Goal: Check status: Check status

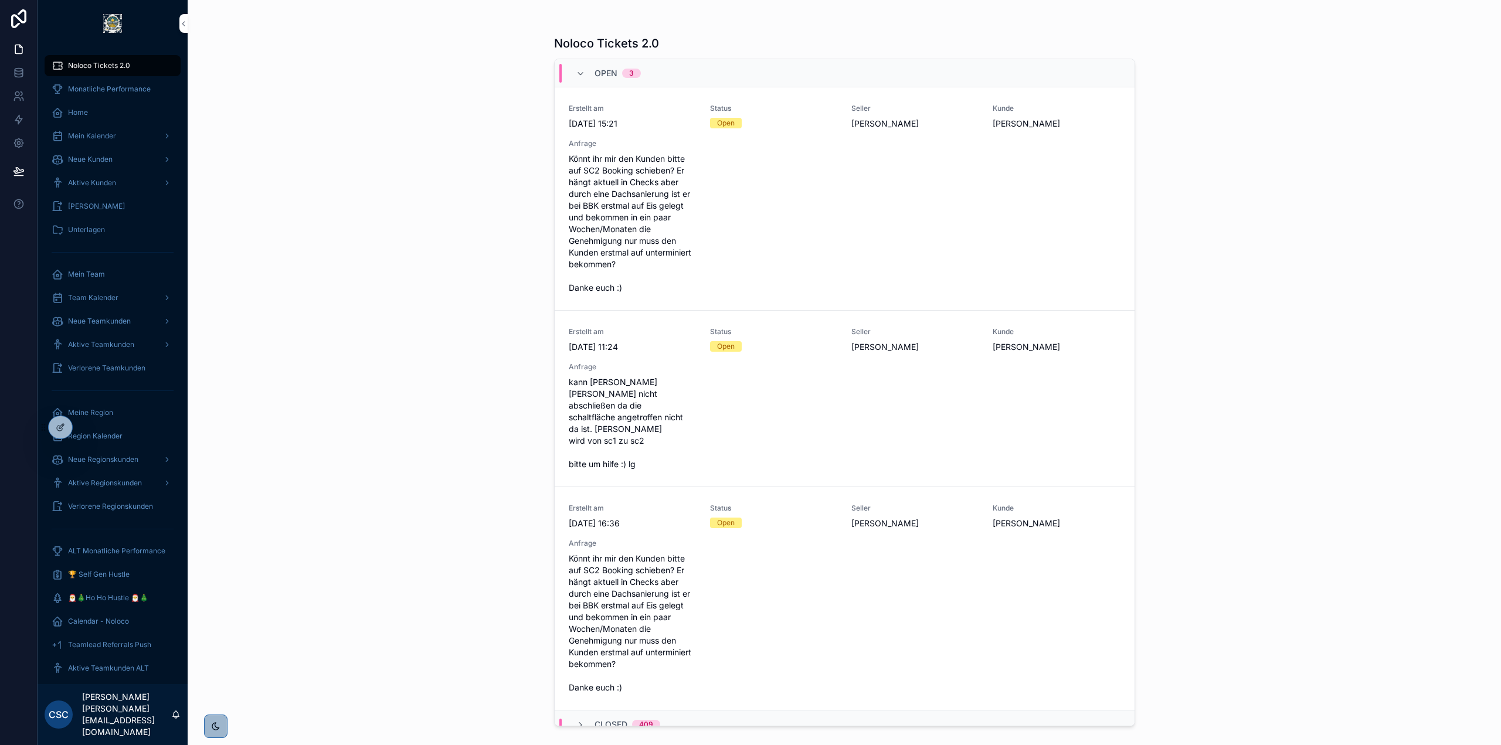
click at [0, 0] on icon at bounding box center [0, 0] width 0 height 0
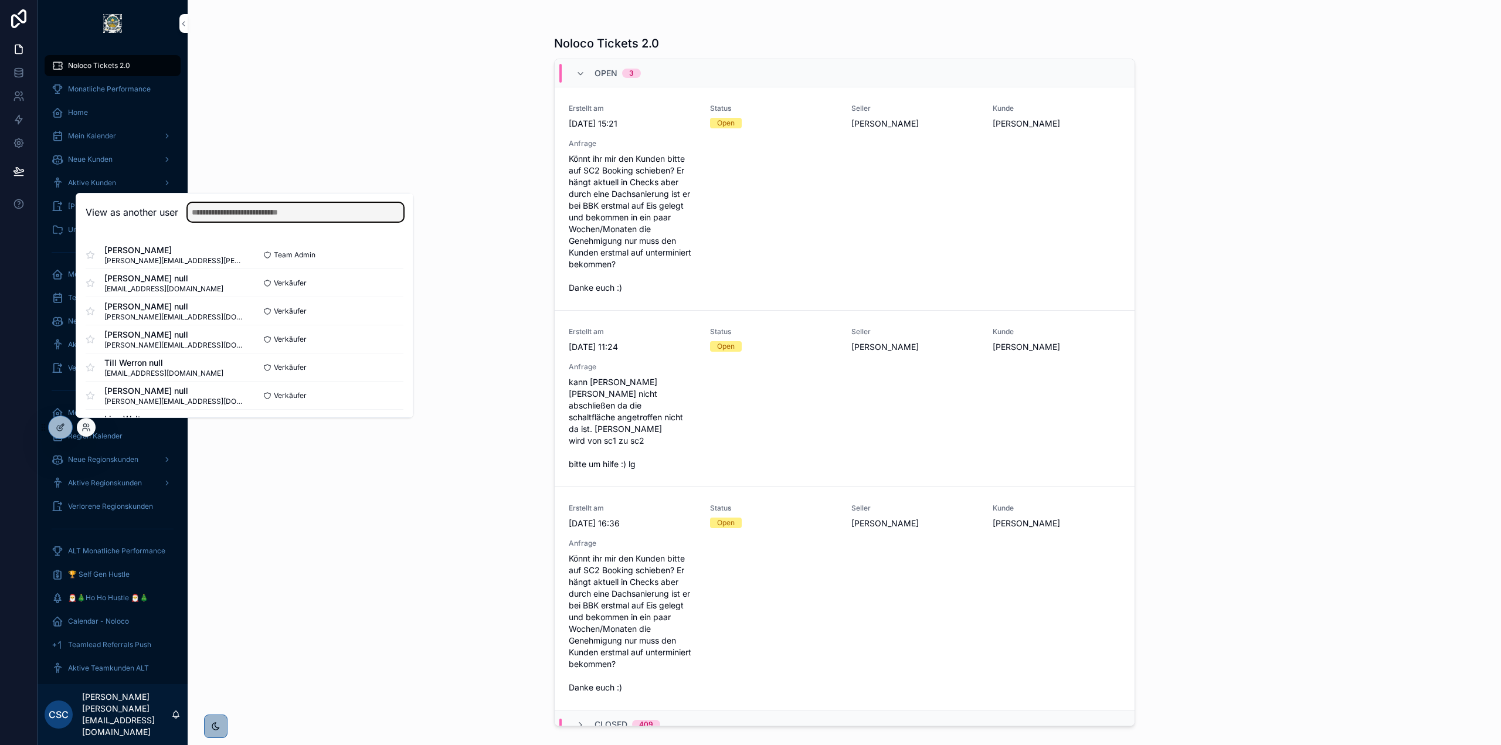
click at [231, 217] on input "text" at bounding box center [296, 212] width 216 height 19
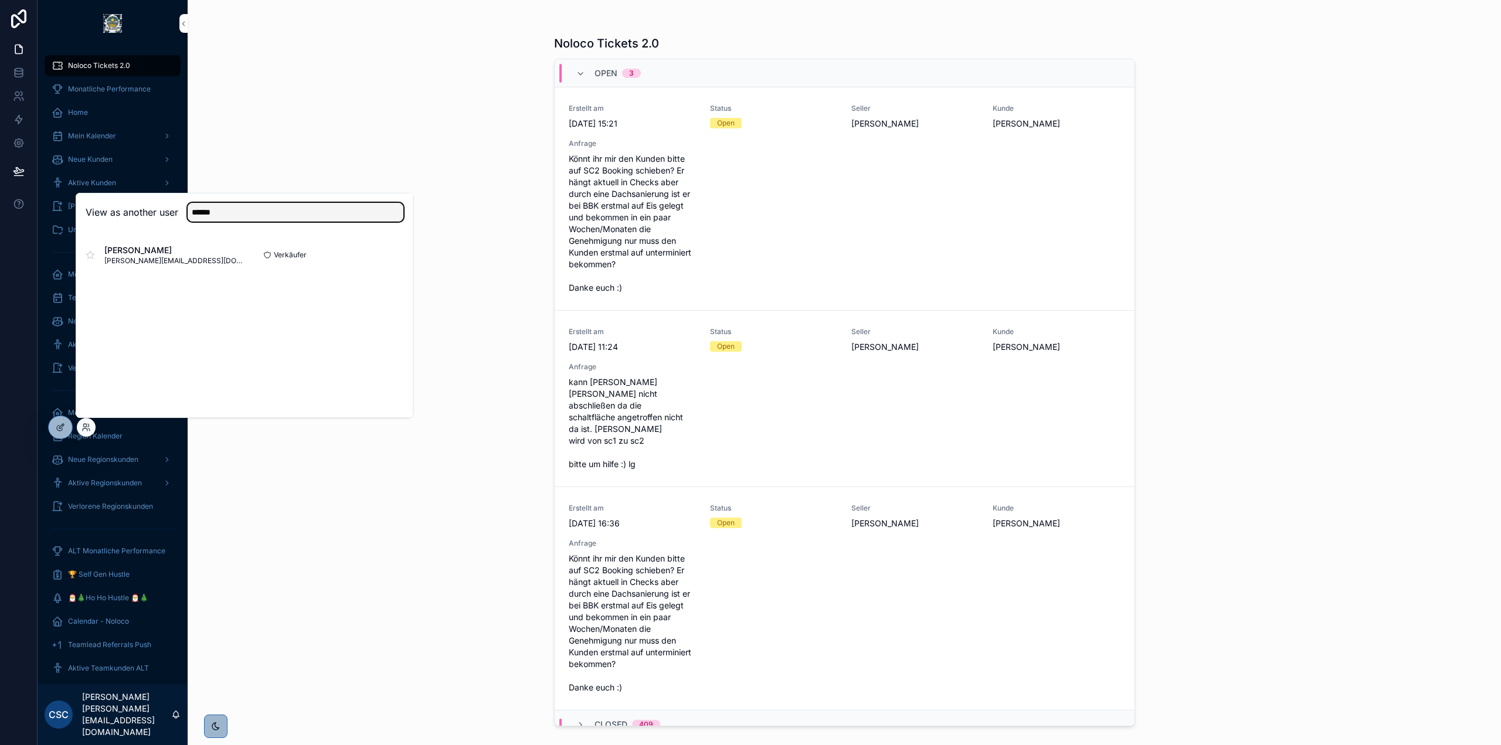
type input "******"
click at [0, 0] on button "Select" at bounding box center [0, 0] width 0 height 0
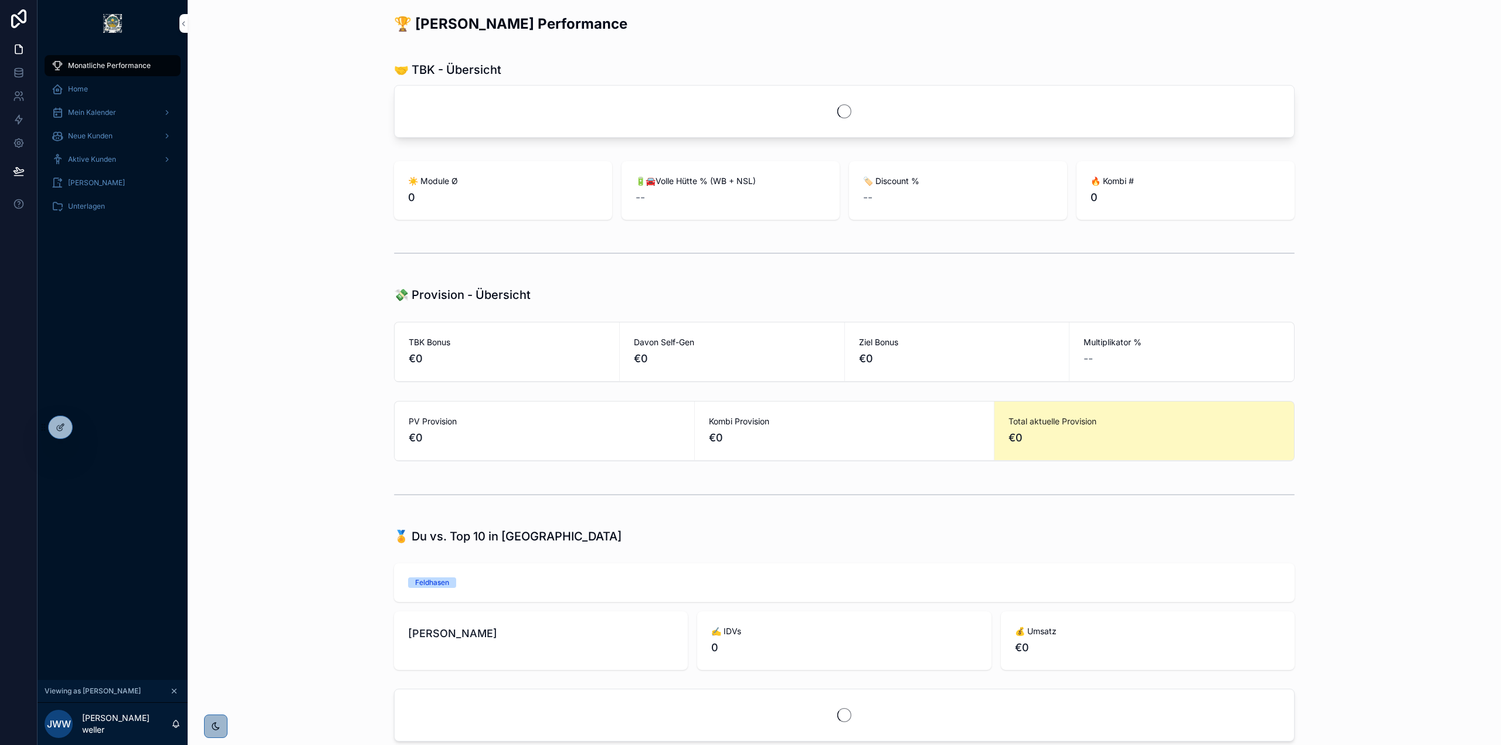
click at [118, 158] on div "Aktive Kunden" at bounding box center [113, 159] width 122 height 19
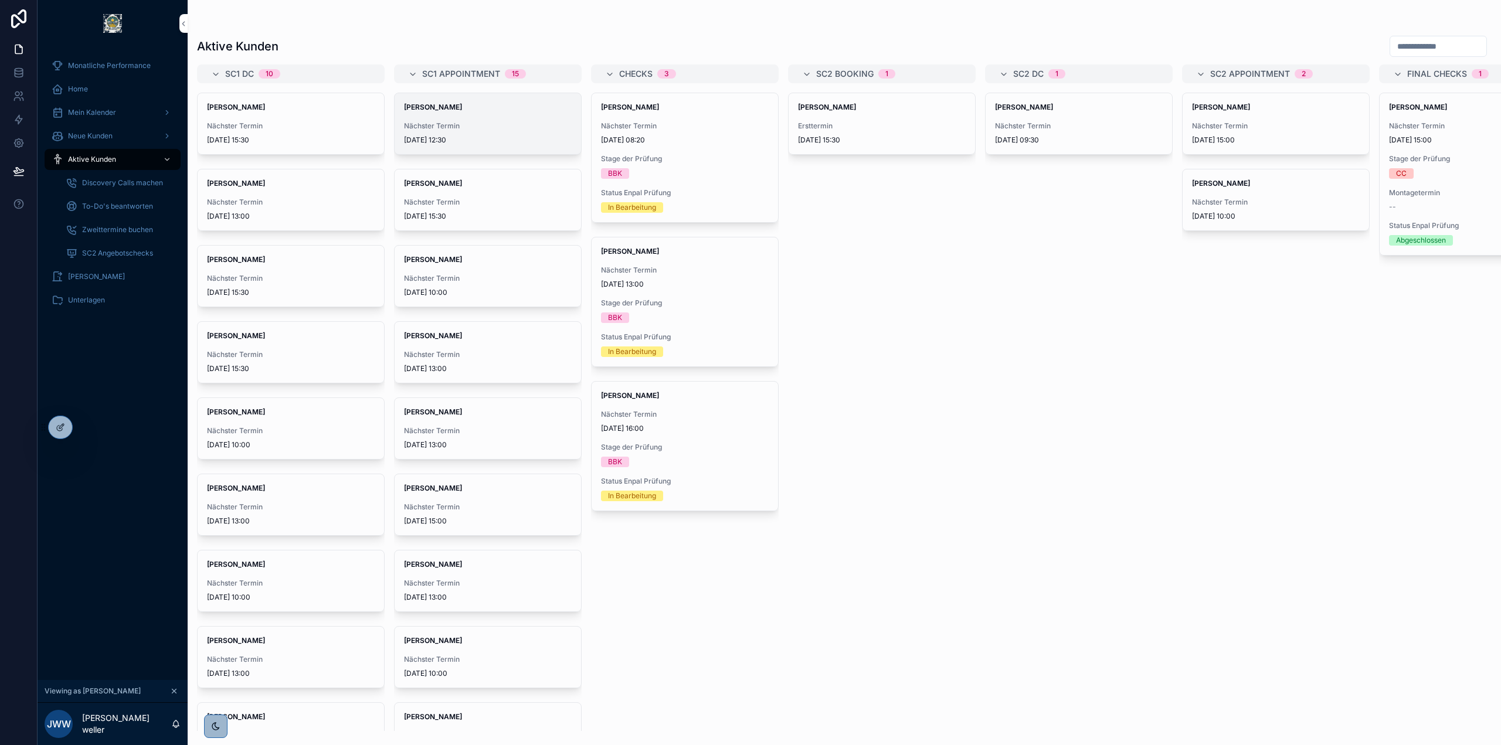
click at [512, 119] on div "[PERSON_NAME] Nächster Termin [DATE] 12:30" at bounding box center [488, 123] width 186 height 61
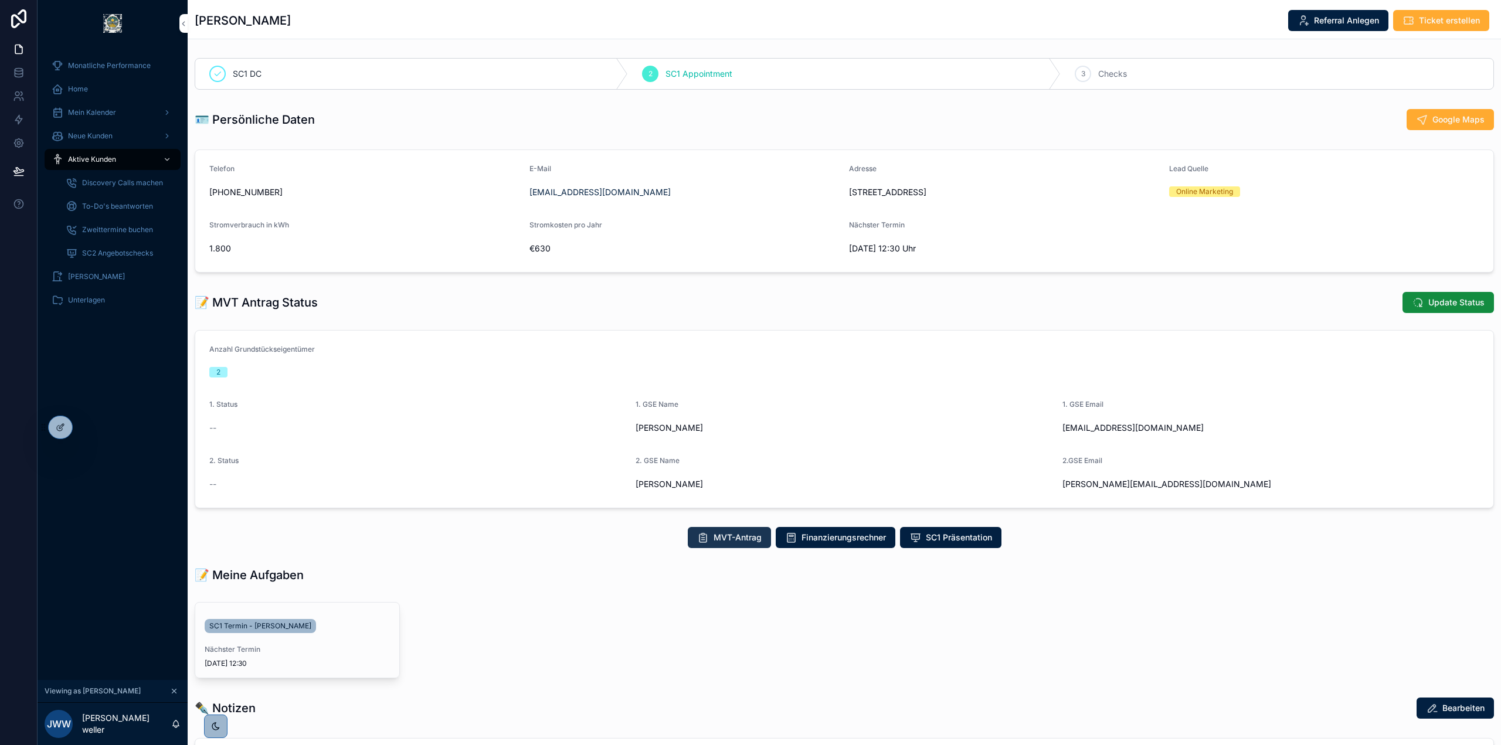
click at [719, 539] on span "MVT-Antrag" at bounding box center [737, 538] width 48 height 12
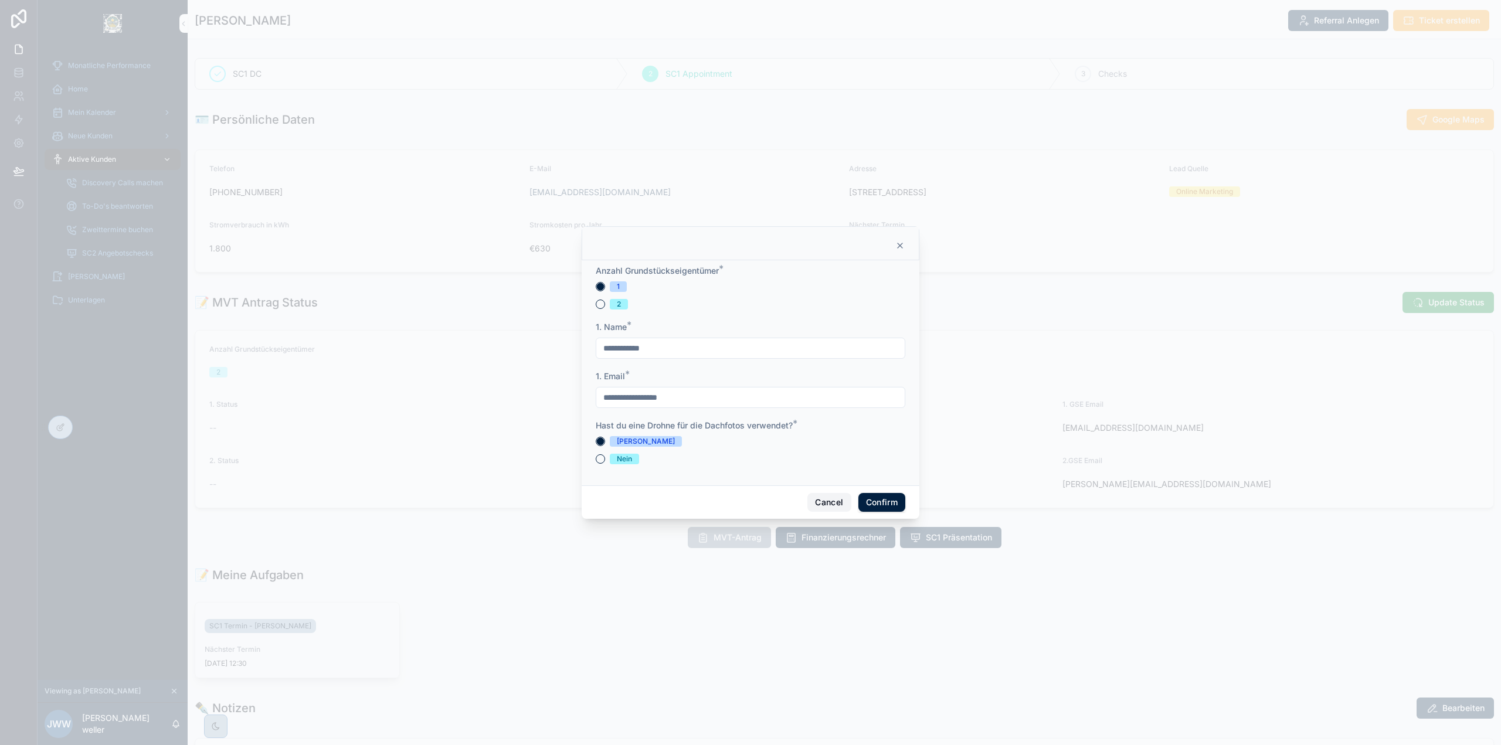
click at [820, 500] on button "Cancel" at bounding box center [828, 502] width 43 height 19
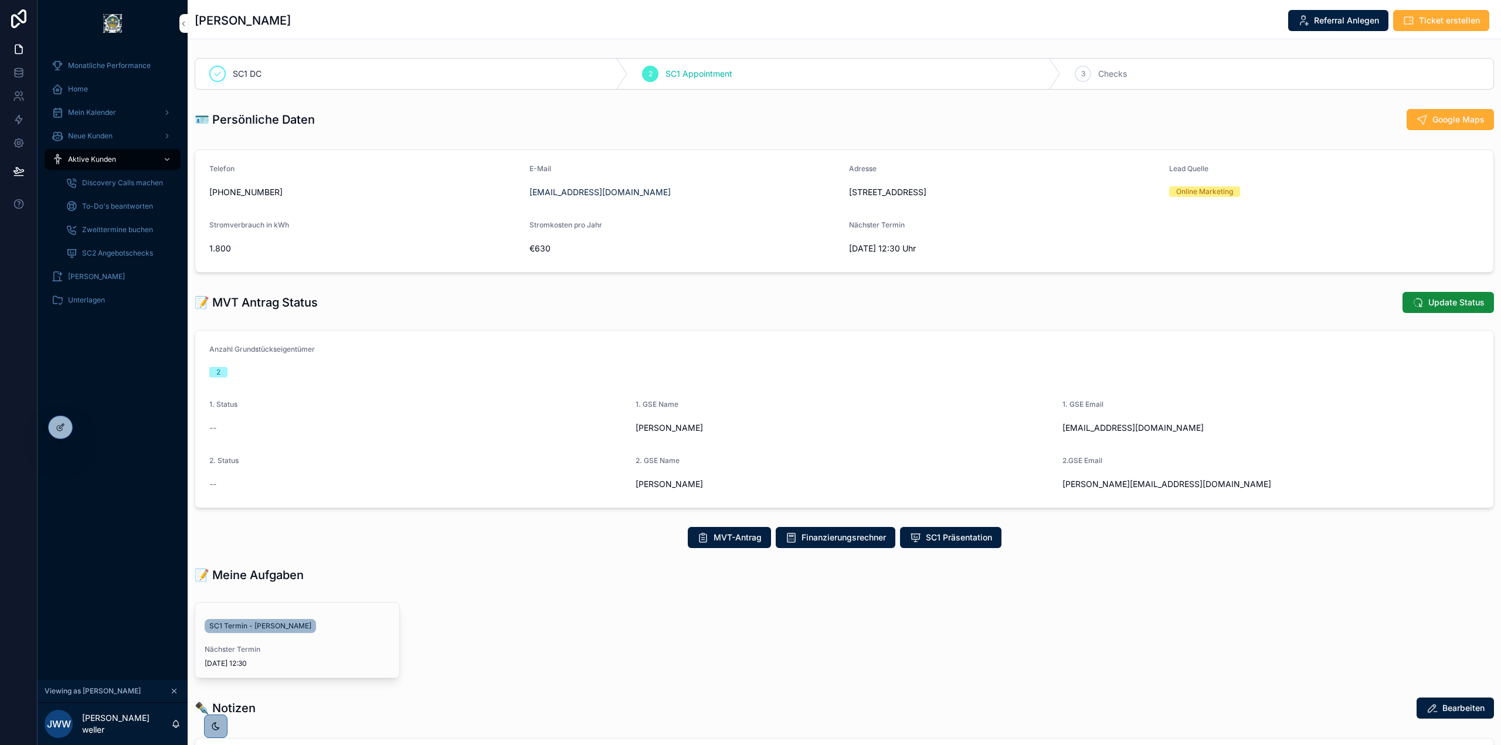
click at [531, 537] on div "MVT-Antrag Finanzierungsrechner SC1 Präsentation" at bounding box center [844, 537] width 1299 height 21
click at [513, 533] on div "MVT-Antrag Finanzierungsrechner SC1 Präsentation" at bounding box center [844, 537] width 1299 height 21
click at [490, 300] on div "📝 MVT Antrag Status Update Status" at bounding box center [844, 302] width 1299 height 22
click at [485, 292] on div "📝 MVT Antrag Status Update Status" at bounding box center [844, 302] width 1299 height 22
click at [483, 293] on div "📝 MVT Antrag Status Update Status" at bounding box center [844, 302] width 1299 height 22
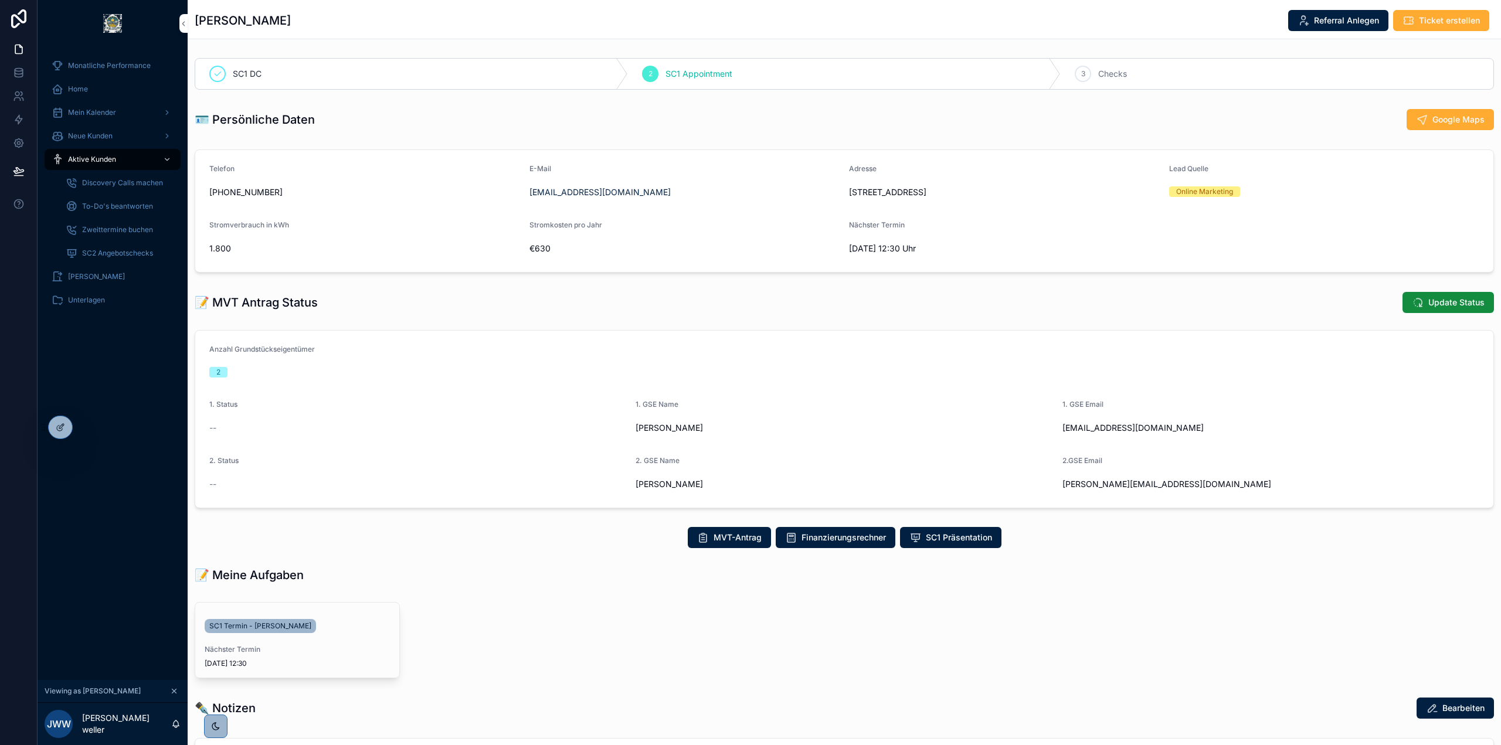
click at [476, 293] on div "📝 MVT Antrag Status Update Status" at bounding box center [844, 302] width 1299 height 22
click at [409, 315] on div "📝 MVT Antrag Status Update Status" at bounding box center [844, 303] width 1313 height 32
